Goal: Task Accomplishment & Management: Complete application form

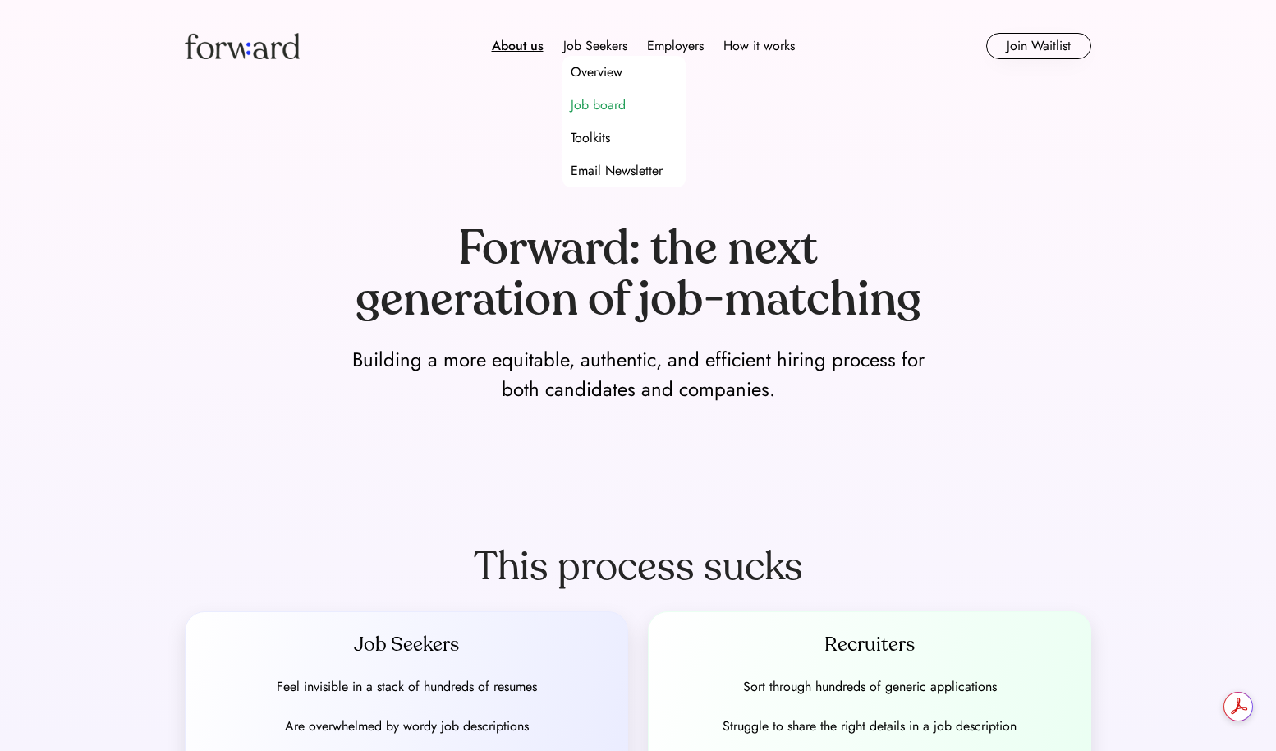
click at [596, 100] on div "Job board" at bounding box center [598, 105] width 55 height 20
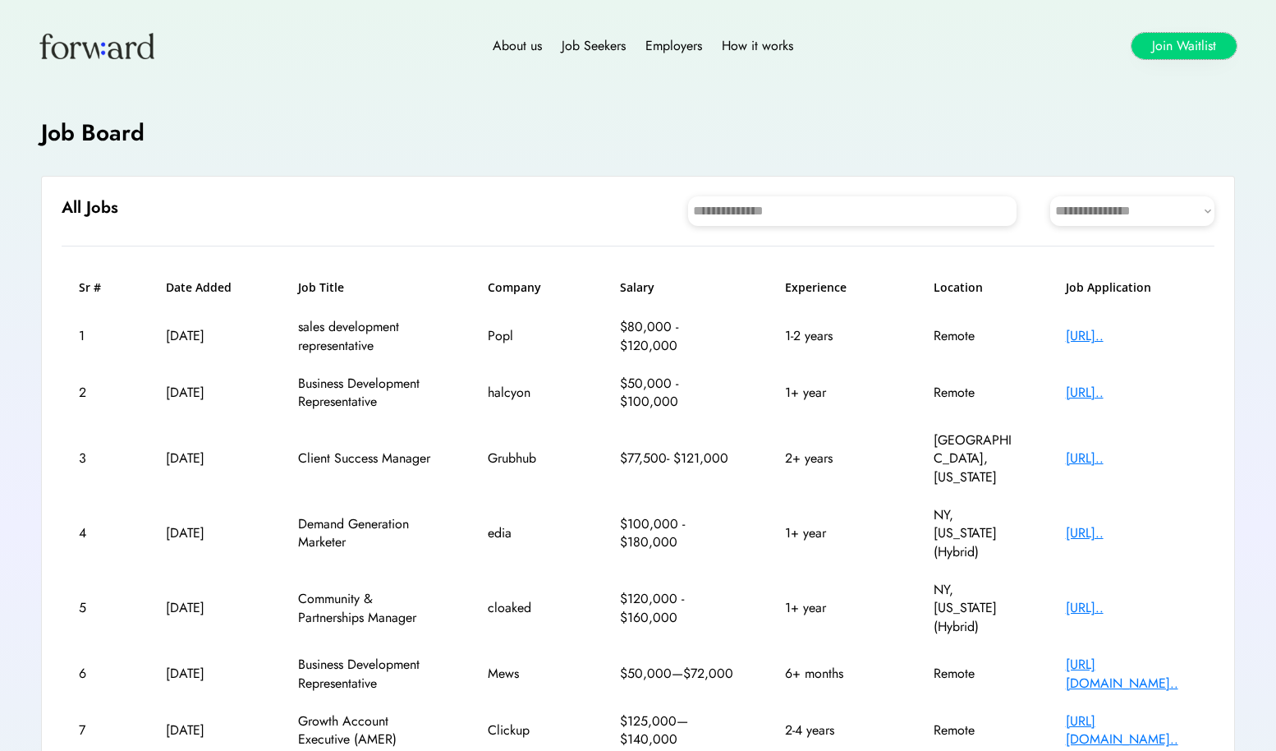
click at [1168, 51] on button "Join Waitlist" at bounding box center [1184, 46] width 105 height 26
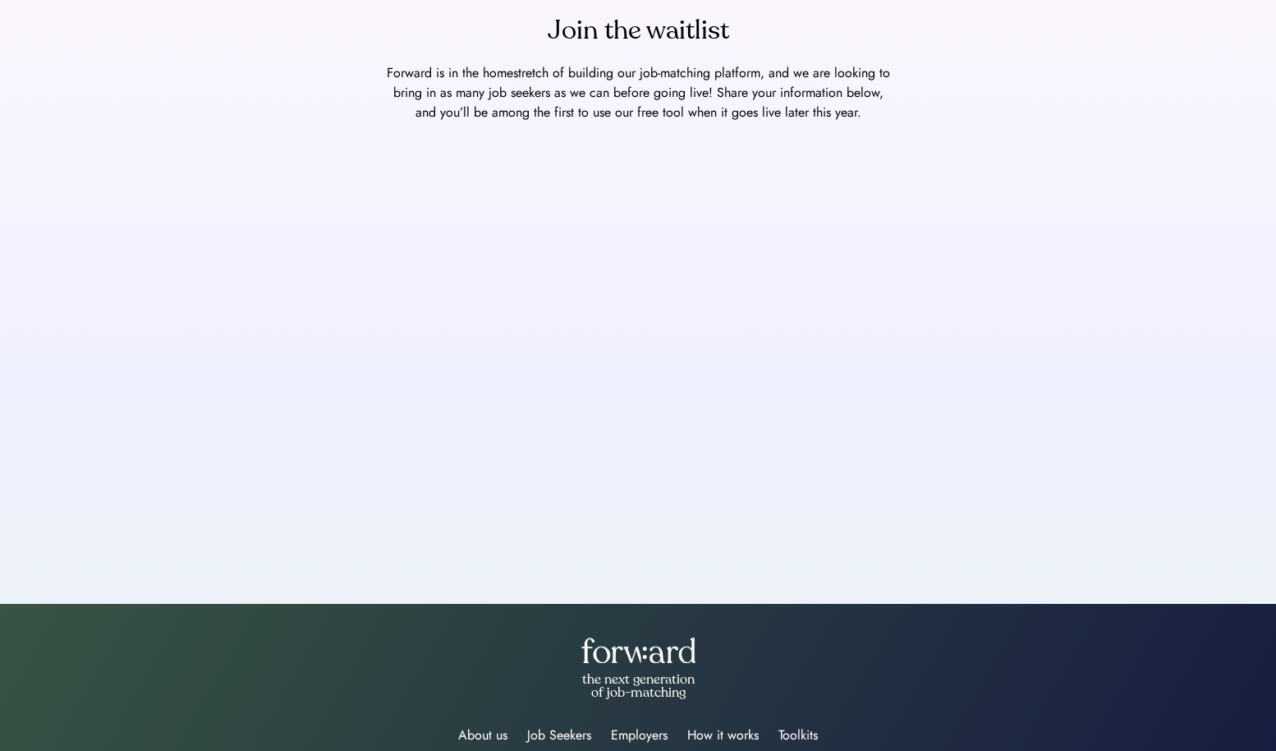
scroll to position [124, 0]
